Goal: Find specific page/section: Find specific page/section

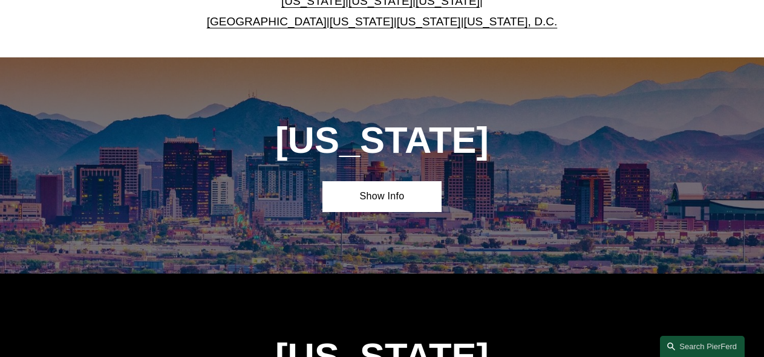
scroll to position [620, 0]
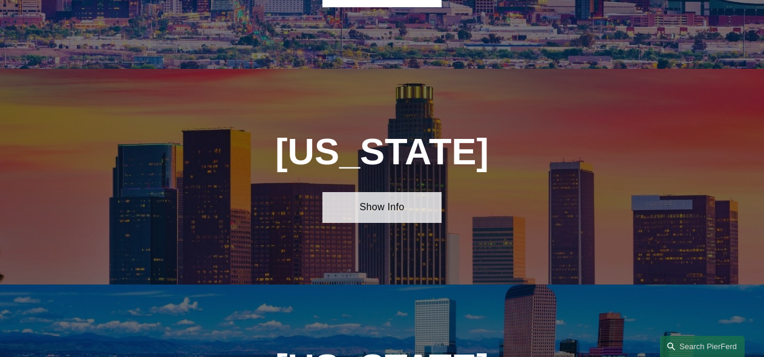
click at [345, 223] on link "Show Info" at bounding box center [382, 207] width 120 height 31
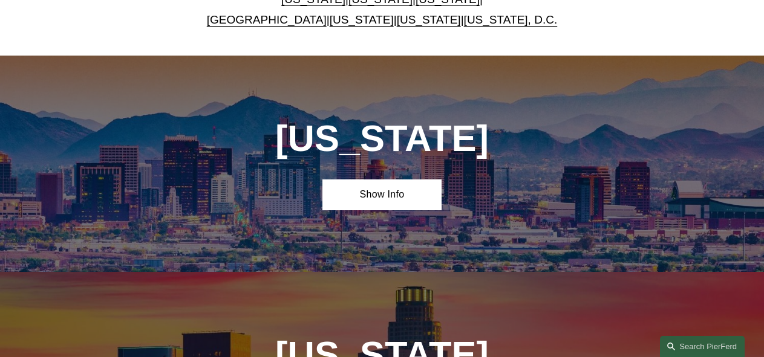
scroll to position [0, 0]
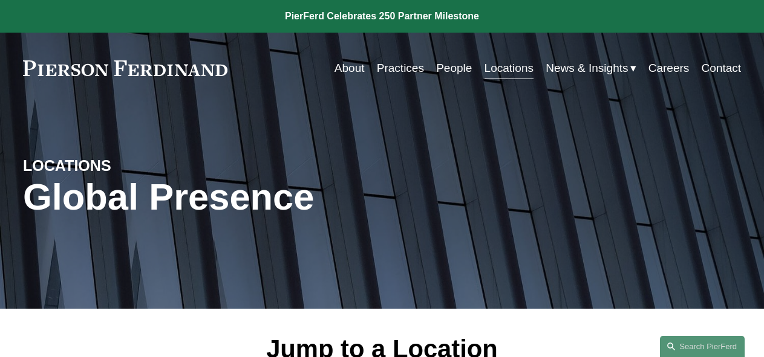
click at [674, 67] on link "Careers" at bounding box center [668, 68] width 41 height 23
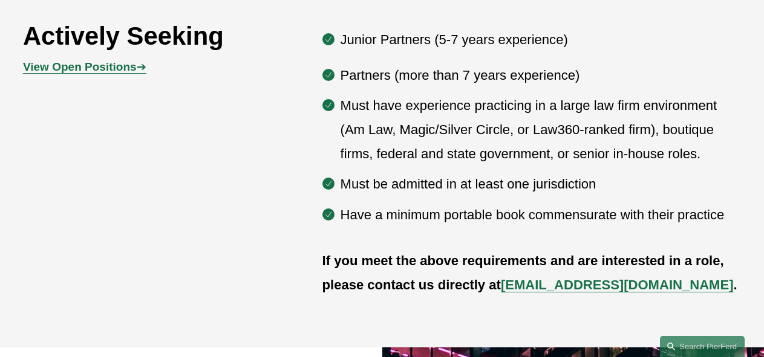
scroll to position [615, 0]
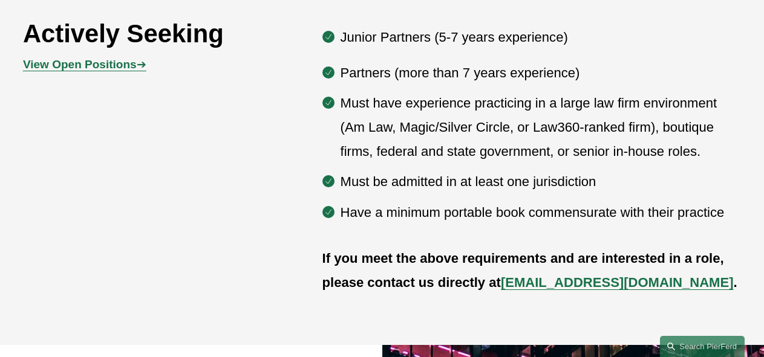
click at [103, 68] on strong "View Open Positions" at bounding box center [80, 64] width 114 height 13
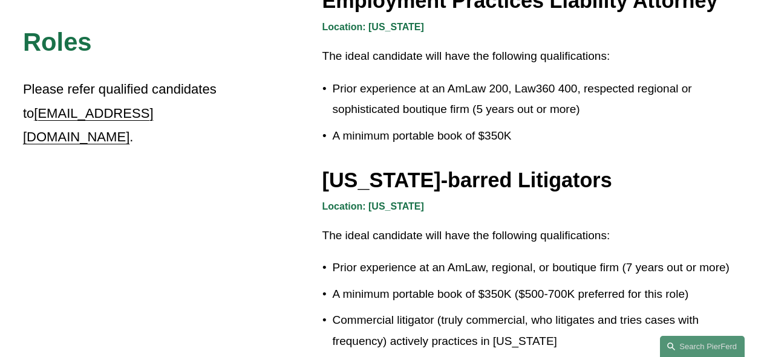
scroll to position [2011, 0]
